Goal: Information Seeking & Learning: Understand process/instructions

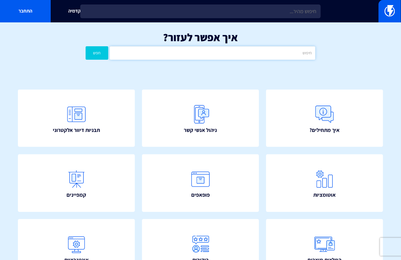
click at [213, 54] on input "text" at bounding box center [212, 52] width 205 height 13
type input "הטמעה"
click at [86, 46] on button "חפש" at bounding box center [97, 52] width 23 height 13
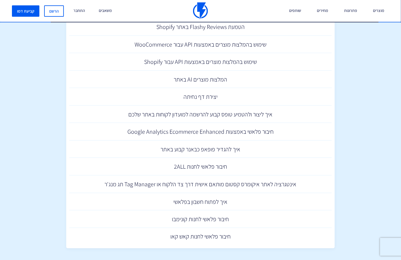
scroll to position [145, 0]
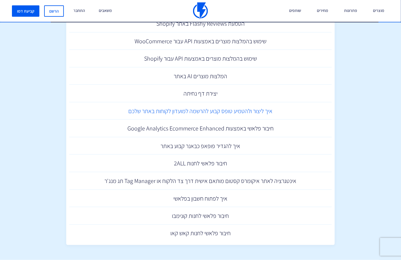
click at [213, 113] on link "איך ליצור ולהטמיע טופס קבוע להרשמה למועדון לקוחות באתר שלכם" at bounding box center [200, 111] width 262 height 18
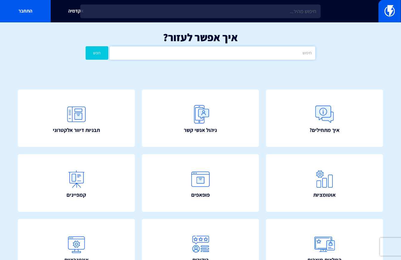
click at [214, 58] on input "text" at bounding box center [212, 52] width 205 height 13
click at [86, 46] on button "חפש" at bounding box center [97, 52] width 23 height 13
click at [228, 58] on input "פופאפ" at bounding box center [212, 52] width 205 height 13
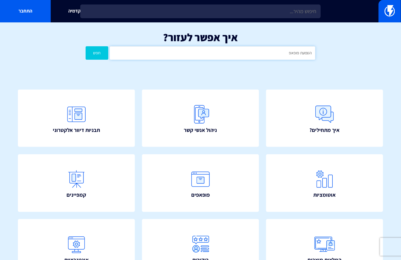
type input "הטמעת פופאפ"
click at [86, 46] on button "חפש" at bounding box center [97, 52] width 23 height 13
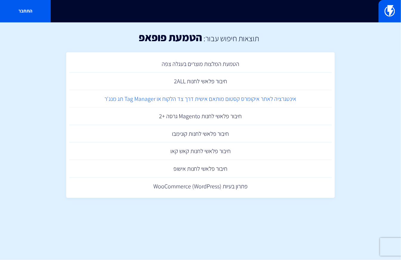
click at [243, 101] on link "אינטגרציה לאתר איקומרס קסטום מותאם אישית דרך צד הלקוח או Tag Manager תג מנג'ר" at bounding box center [200, 99] width 262 height 18
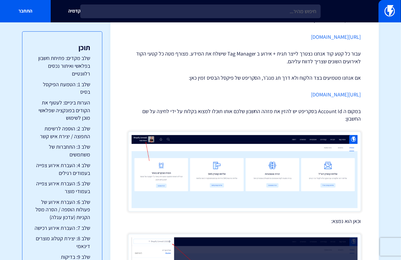
scroll to position [608, 0]
